Goal: Task Accomplishment & Management: Use online tool/utility

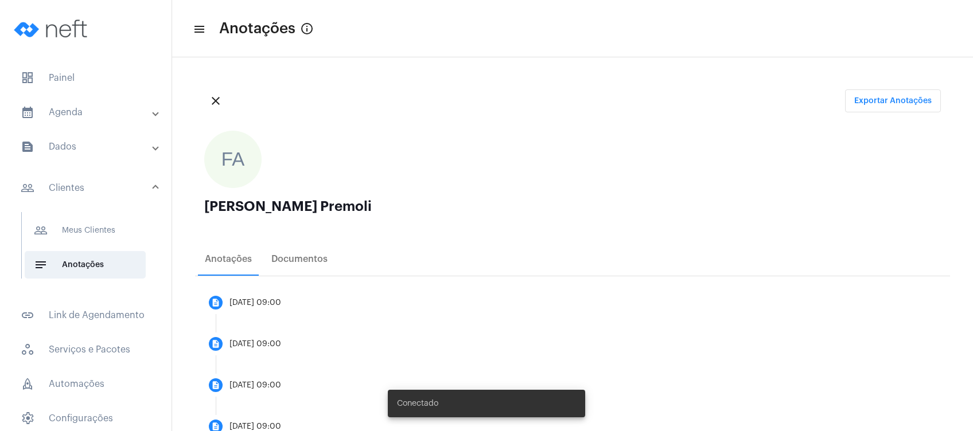
click at [96, 106] on mat-panel-title "calendar_month_outlined Agenda" at bounding box center [87, 113] width 132 height 14
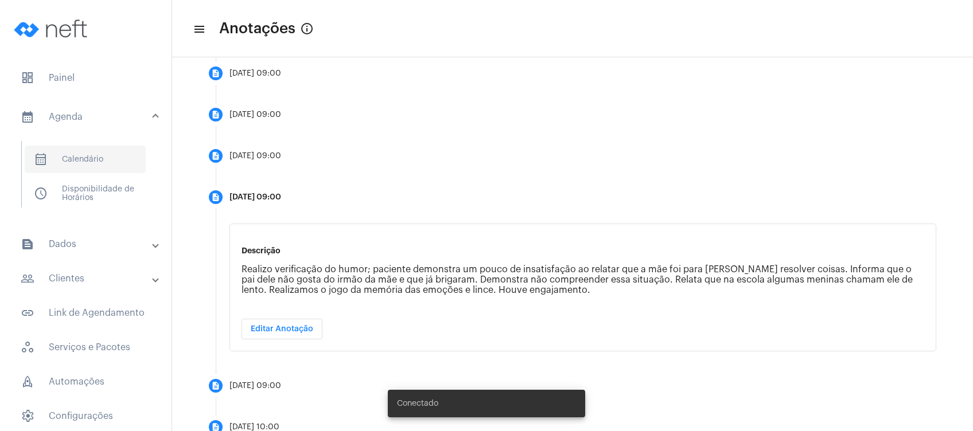
click at [105, 156] on span "calendar_month_outlined Calendário" at bounding box center [85, 160] width 121 height 28
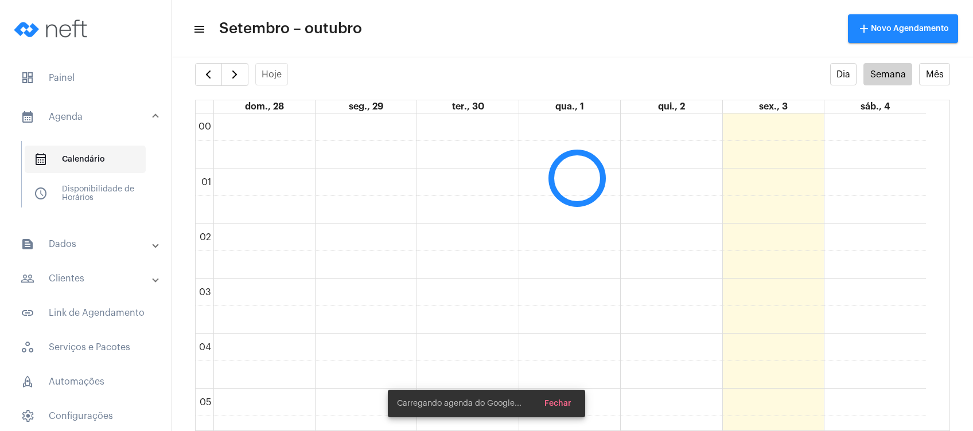
scroll to position [330, 0]
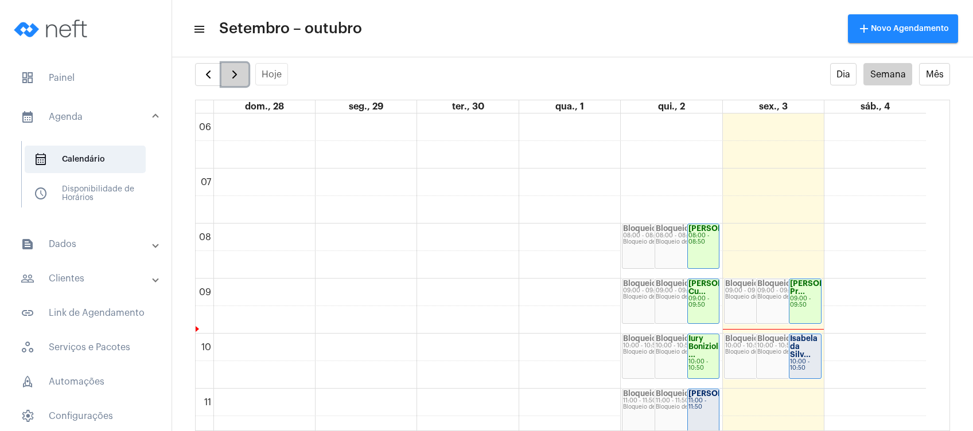
click at [238, 72] on span "button" at bounding box center [235, 75] width 14 height 14
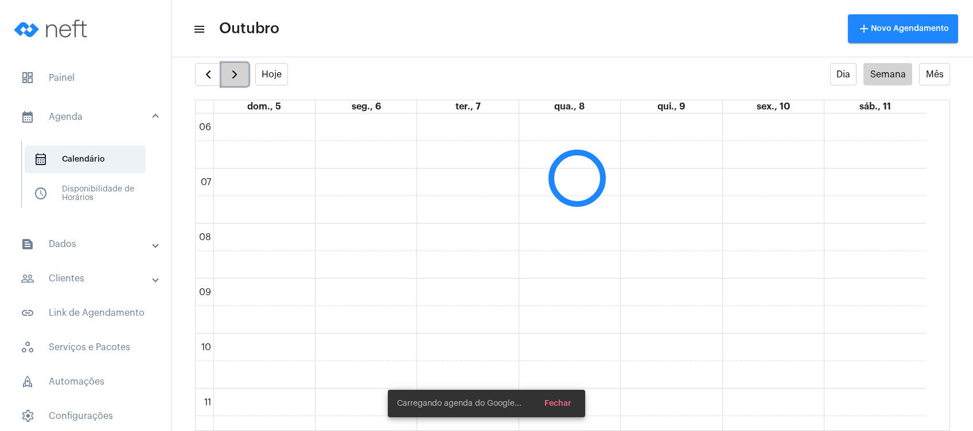
scroll to position [331, 0]
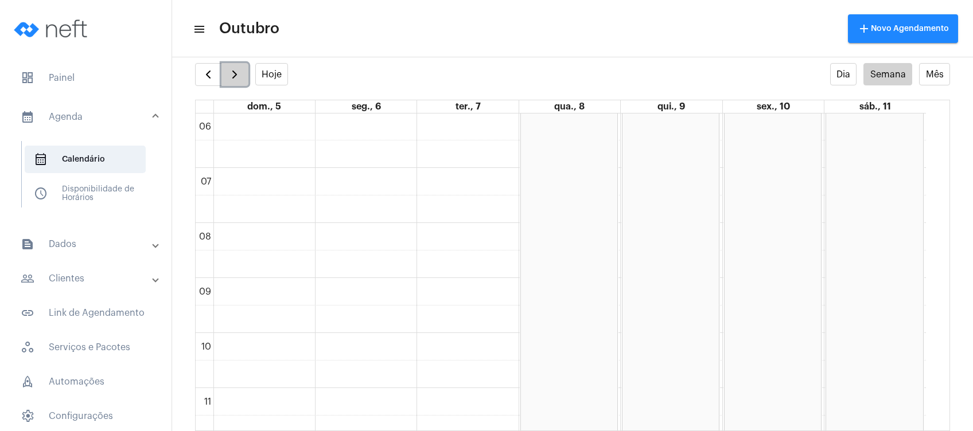
click at [239, 76] on span "button" at bounding box center [235, 75] width 14 height 14
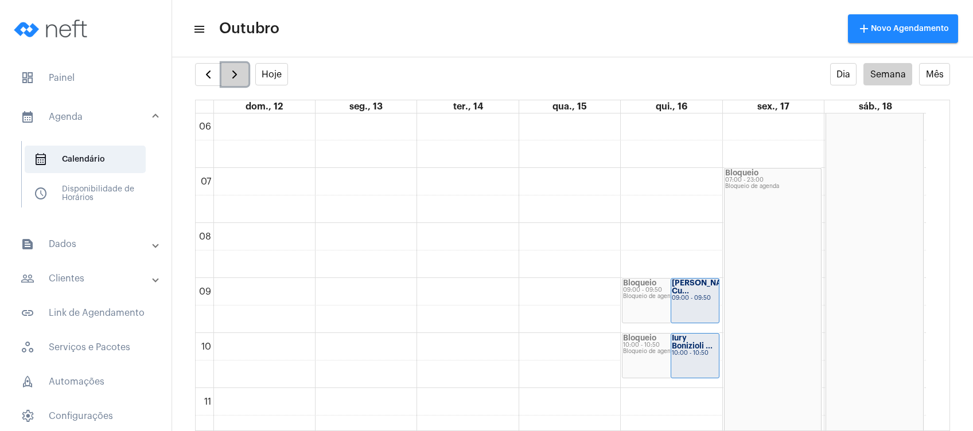
click at [234, 63] on button "button" at bounding box center [234, 74] width 27 height 23
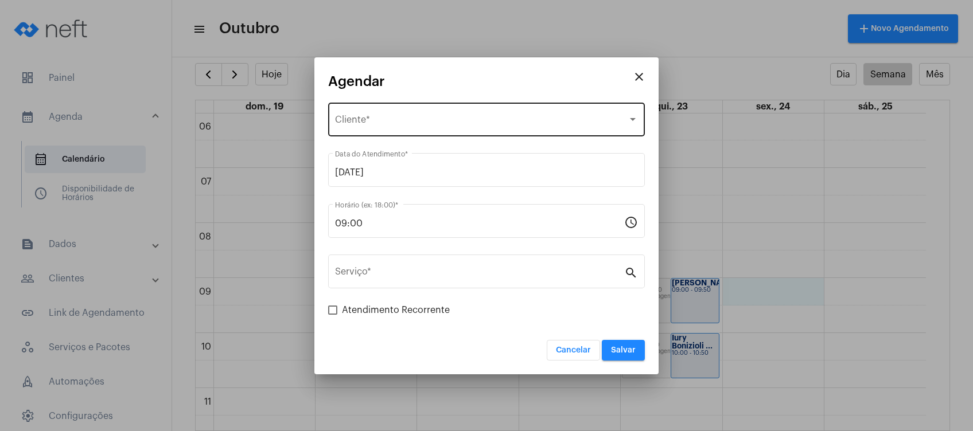
click at [522, 115] on div "Selecione o Cliente Cliente *" at bounding box center [486, 118] width 303 height 36
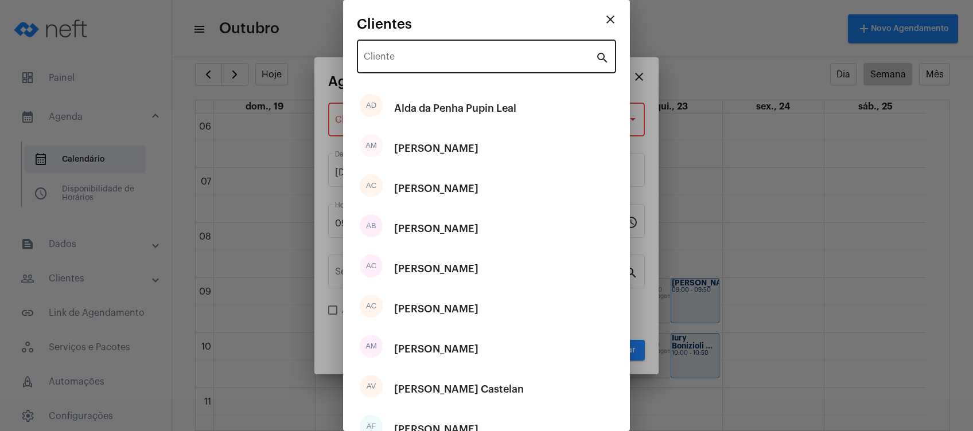
click at [498, 67] on div "Cliente" at bounding box center [480, 55] width 232 height 36
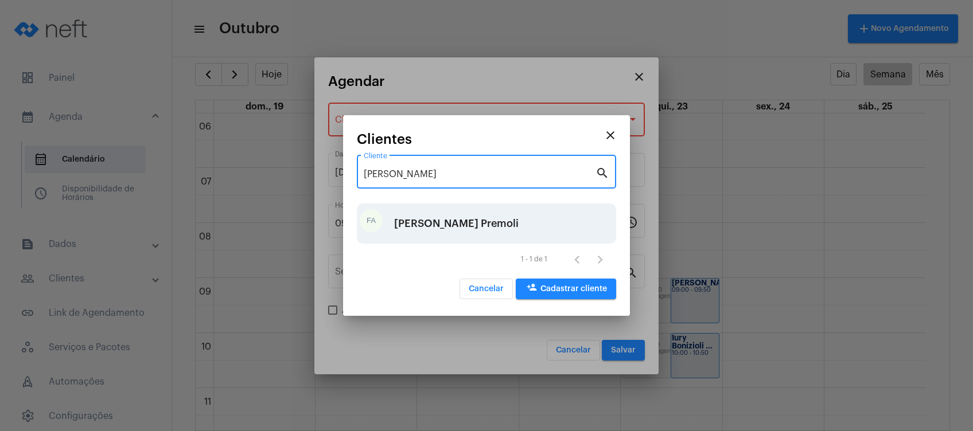
type input "[PERSON_NAME]"
click at [443, 218] on div "[PERSON_NAME] Premoli" at bounding box center [456, 223] width 124 height 34
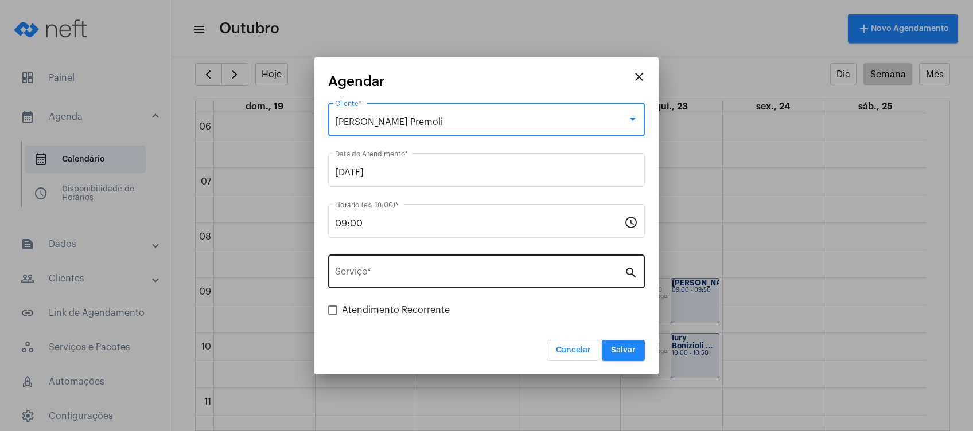
click at [378, 271] on input "Serviço *" at bounding box center [479, 274] width 289 height 10
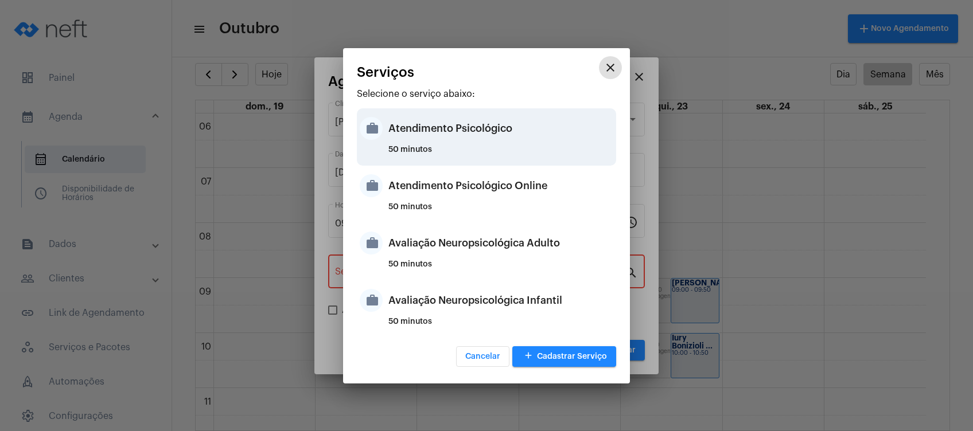
click at [439, 138] on div "Atendimento Psicológico" at bounding box center [500, 128] width 225 height 34
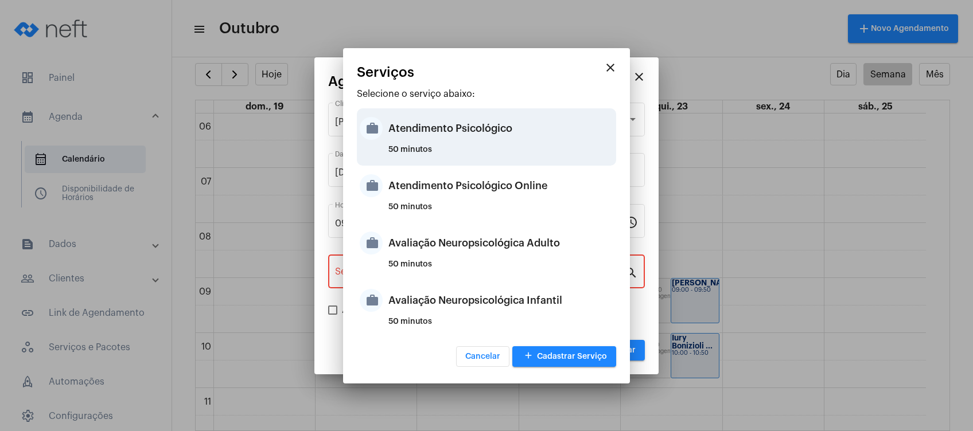
type input "Atendimento Psicológico"
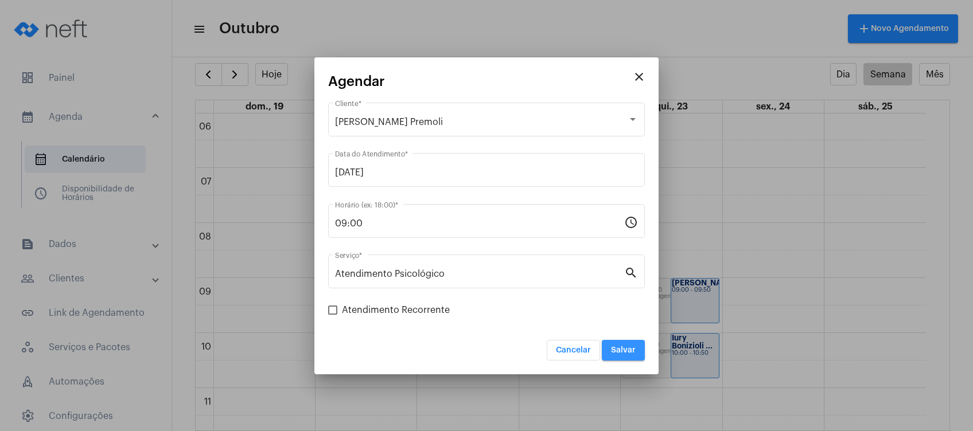
click at [626, 352] on span "Salvar" at bounding box center [623, 350] width 25 height 8
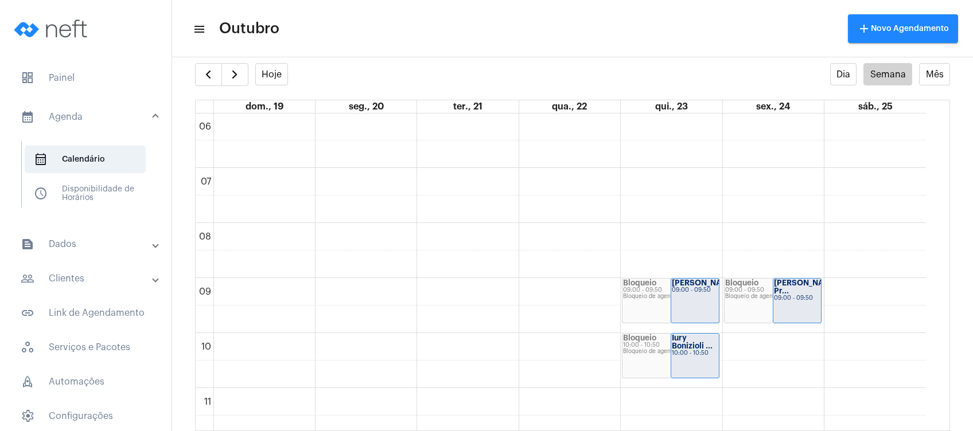
click at [73, 248] on mat-panel-title "text_snippet_outlined Dados" at bounding box center [87, 244] width 132 height 14
click at [73, 248] on mat-panel-title "people_outline Clientes" at bounding box center [87, 247] width 132 height 14
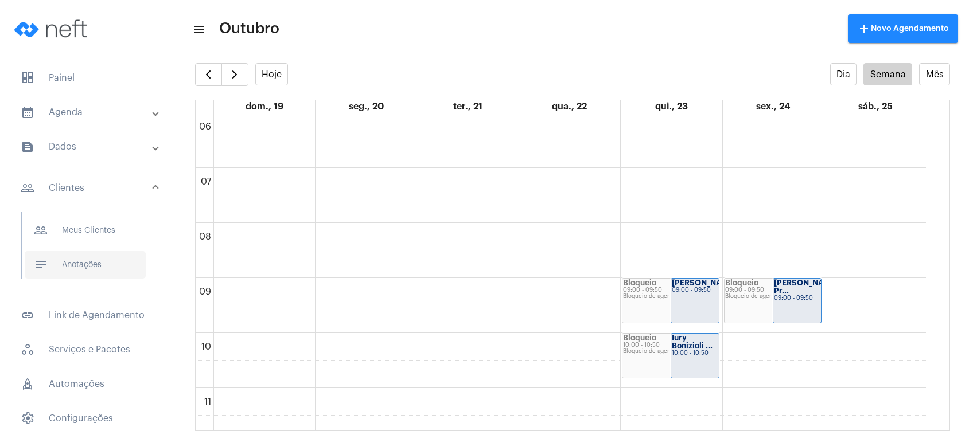
click at [81, 267] on span "notes Anotações" at bounding box center [85, 265] width 121 height 28
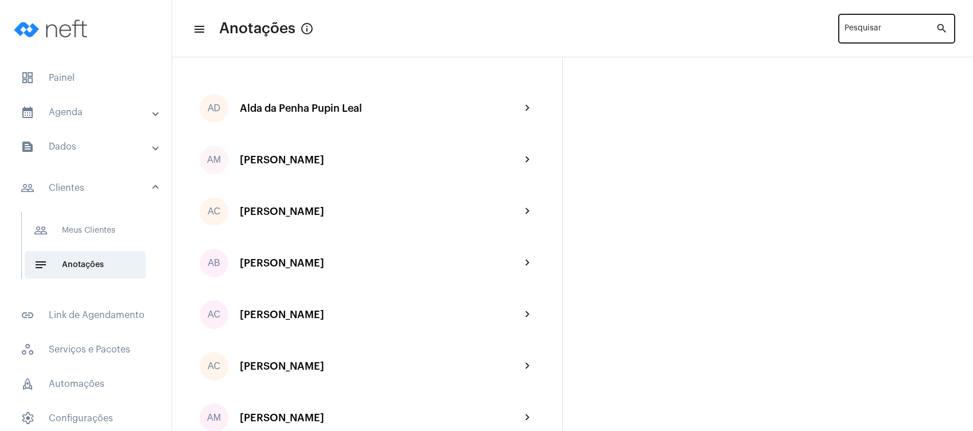
click at [899, 29] on input "Pesquisar" at bounding box center [889, 30] width 91 height 9
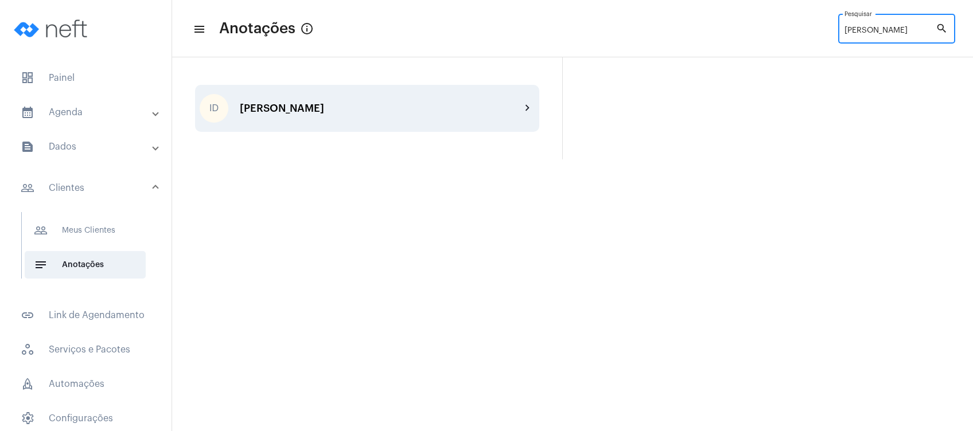
type input "[PERSON_NAME]"
click at [278, 107] on div "[PERSON_NAME]" at bounding box center [380, 108] width 281 height 11
